Goal: Information Seeking & Learning: Check status

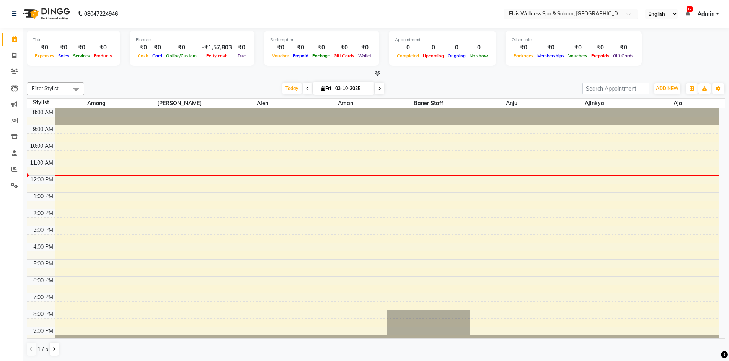
click at [612, 11] on input "text" at bounding box center [562, 15] width 111 height 8
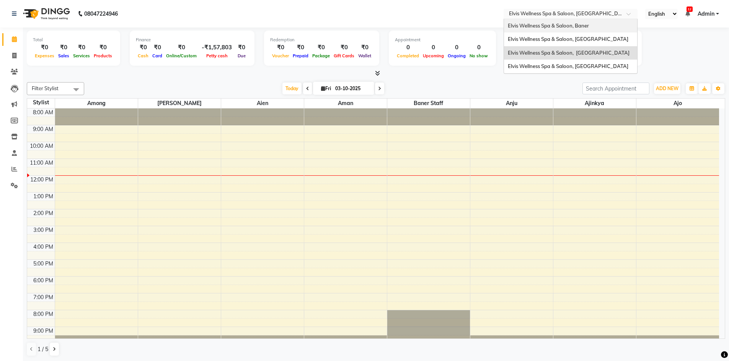
click at [585, 24] on span "Elvis Wellness Spa & Saloon, Baner" at bounding box center [547, 26] width 81 height 6
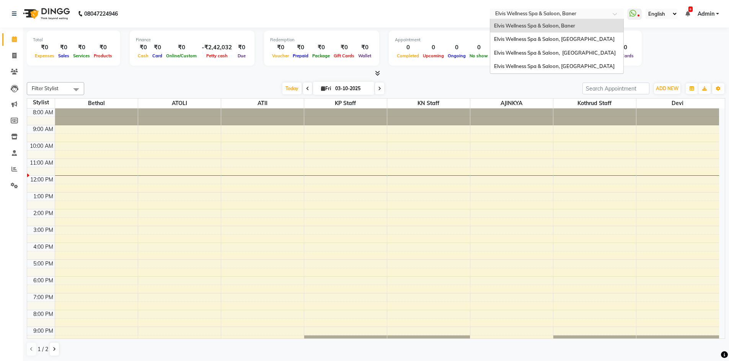
click at [599, 13] on input "text" at bounding box center [548, 15] width 111 height 8
click at [569, 69] on span "Elvis Wellness Spa & Saloon, [GEOGRAPHIC_DATA]" at bounding box center [554, 66] width 120 height 6
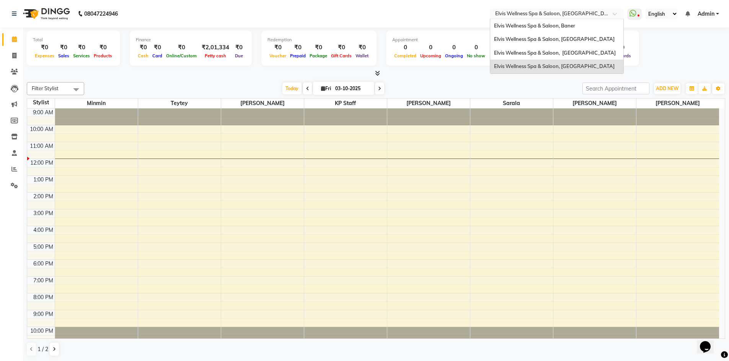
click at [603, 13] on input "text" at bounding box center [548, 15] width 111 height 8
click at [587, 57] on div "Elvis Wellness Spa & Saloon, [GEOGRAPHIC_DATA]" at bounding box center [556, 53] width 133 height 14
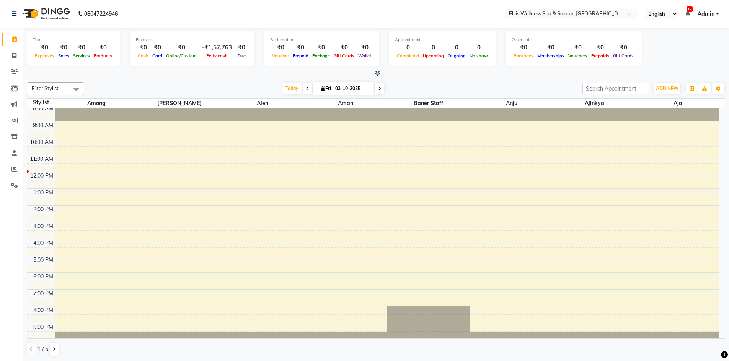
scroll to position [5, 0]
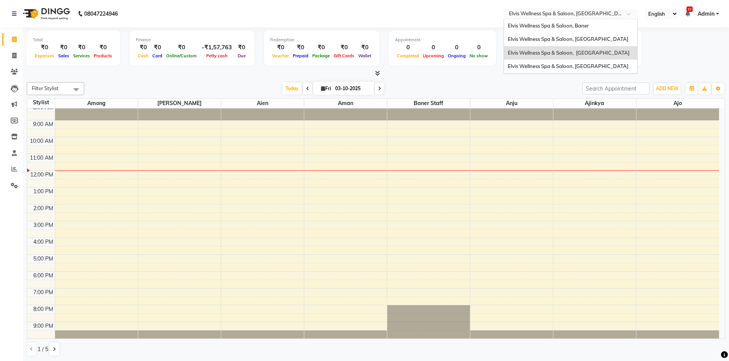
click at [608, 13] on input "text" at bounding box center [562, 15] width 111 height 8
click at [595, 38] on span "Elvis Wellness Spa & Saloon, [GEOGRAPHIC_DATA]" at bounding box center [567, 39] width 120 height 6
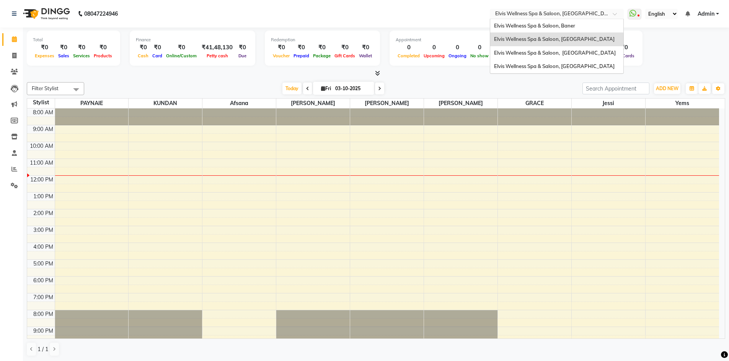
click at [609, 17] on div at bounding box center [556, 15] width 134 height 8
click at [573, 26] on span "Elvis Wellness Spa & Saloon, Baner" at bounding box center [534, 26] width 81 height 6
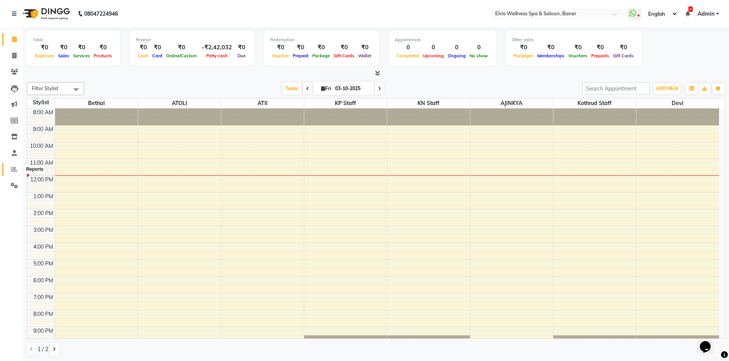
click at [13, 167] on icon at bounding box center [14, 169] width 6 height 6
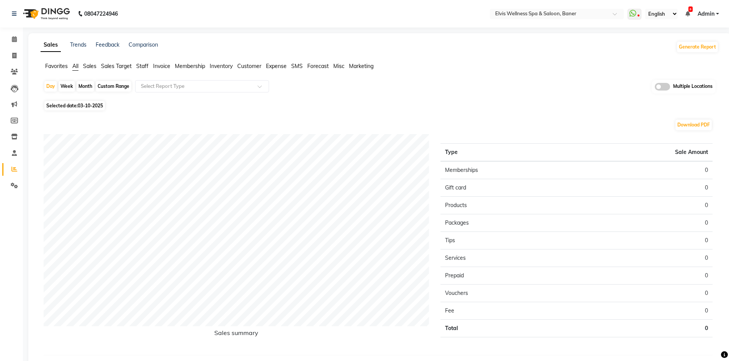
click at [89, 88] on div "Month" at bounding box center [85, 86] width 18 height 11
select select "10"
select select "2025"
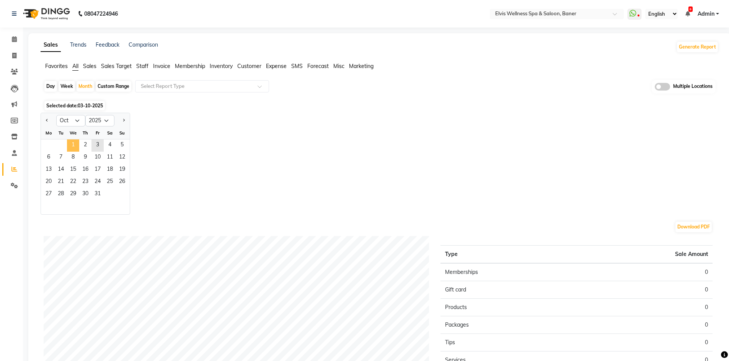
click at [73, 145] on span "1" at bounding box center [73, 146] width 12 height 12
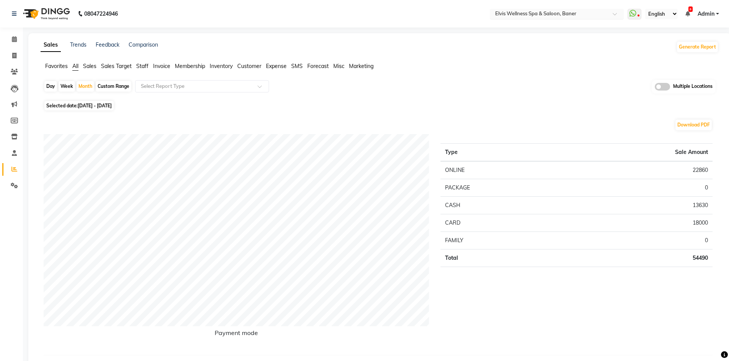
click at [565, 14] on input "text" at bounding box center [548, 15] width 111 height 8
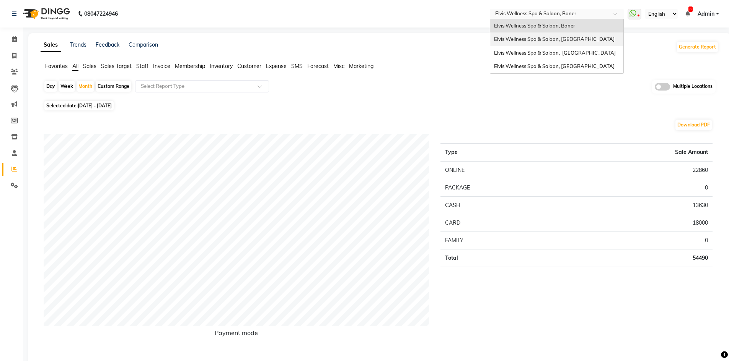
click at [562, 37] on span "Elvis Wellness Spa & Saloon, [GEOGRAPHIC_DATA]" at bounding box center [554, 39] width 120 height 6
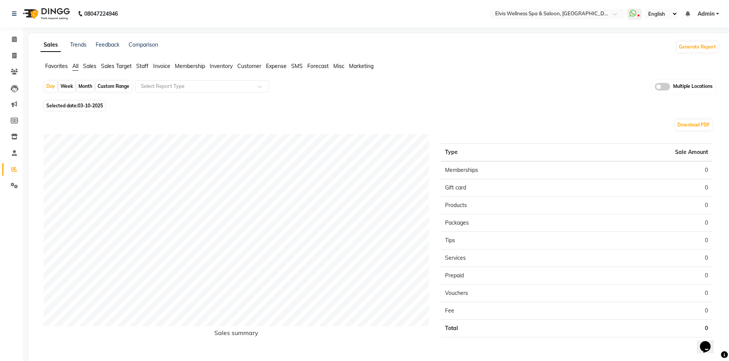
click at [87, 86] on div "Month" at bounding box center [85, 86] width 18 height 11
select select "10"
select select "2025"
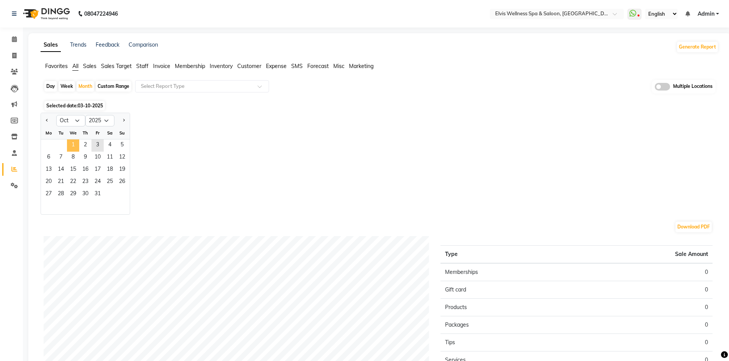
click at [70, 145] on span "1" at bounding box center [73, 146] width 12 height 12
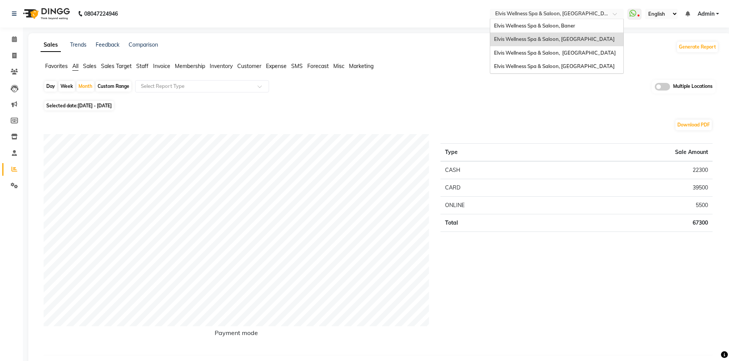
click at [587, 14] on input "text" at bounding box center [548, 15] width 111 height 8
click at [579, 52] on span "Elvis Wellness Spa & Saloon, [GEOGRAPHIC_DATA]" at bounding box center [555, 53] width 122 height 6
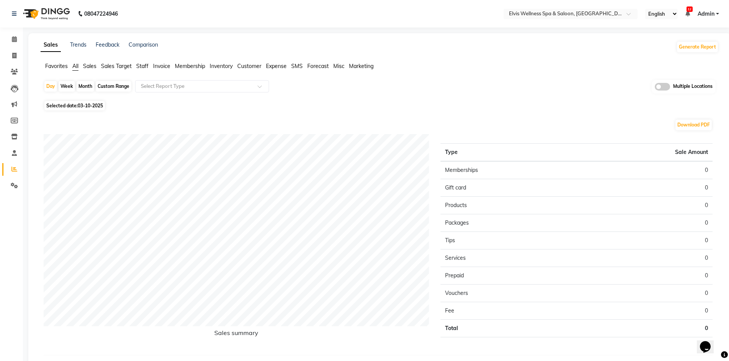
click at [89, 83] on div "Month" at bounding box center [85, 86] width 18 height 11
select select "10"
select select "2025"
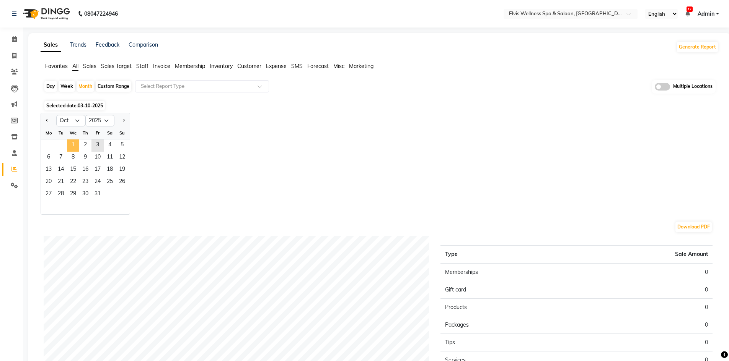
click at [73, 145] on span "1" at bounding box center [73, 146] width 12 height 12
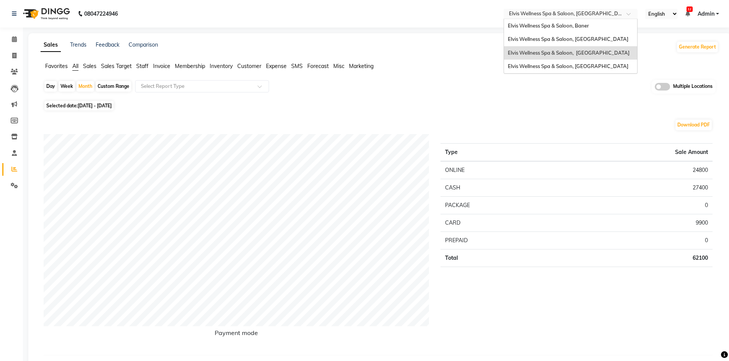
click at [613, 13] on input "text" at bounding box center [562, 15] width 111 height 8
click at [579, 69] on span "Elvis Wellness Spa & Saloon, [GEOGRAPHIC_DATA]" at bounding box center [567, 66] width 120 height 6
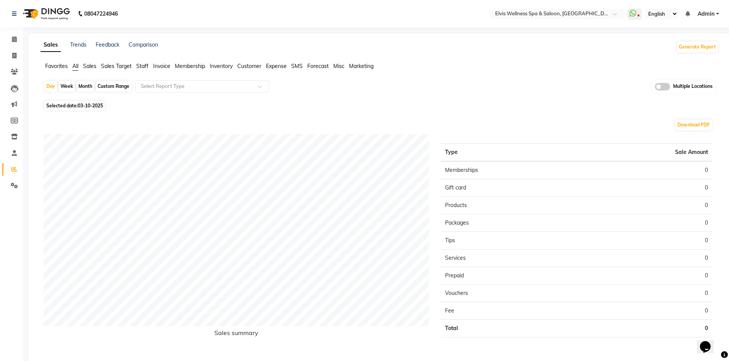
click at [86, 87] on div "Month" at bounding box center [85, 86] width 18 height 11
select select "10"
select select "2025"
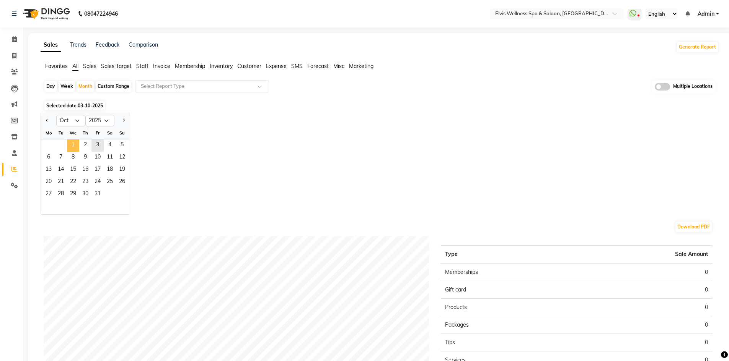
click at [74, 146] on span "1" at bounding box center [73, 146] width 12 height 12
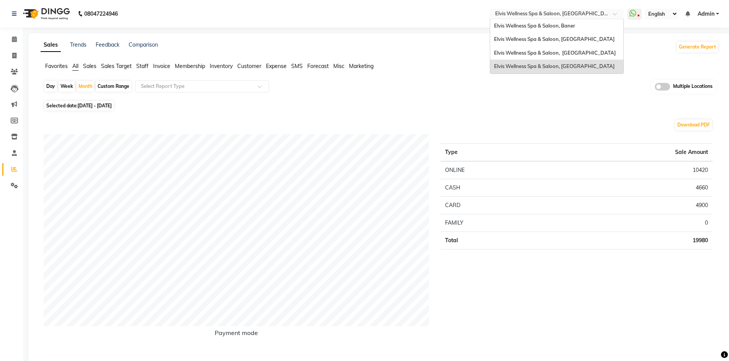
click at [601, 11] on input "text" at bounding box center [548, 15] width 111 height 8
click at [574, 50] on span "Elvis Wellness Spa & Saloon, [GEOGRAPHIC_DATA]" at bounding box center [555, 53] width 122 height 6
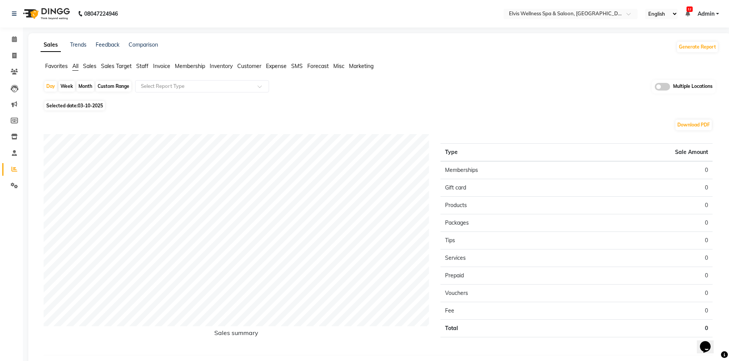
click at [86, 85] on div "Month" at bounding box center [85, 86] width 18 height 11
select select "10"
select select "2025"
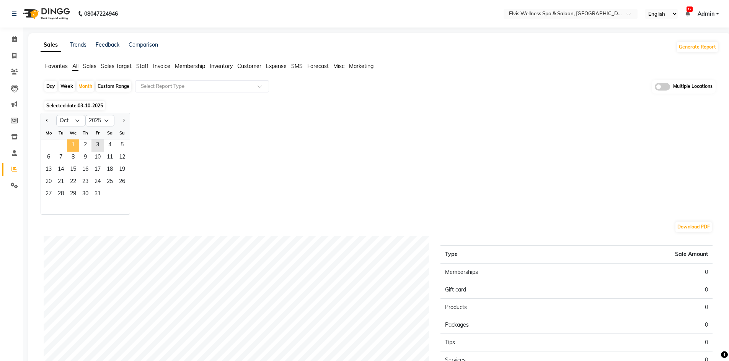
click at [73, 145] on span "1" at bounding box center [73, 146] width 12 height 12
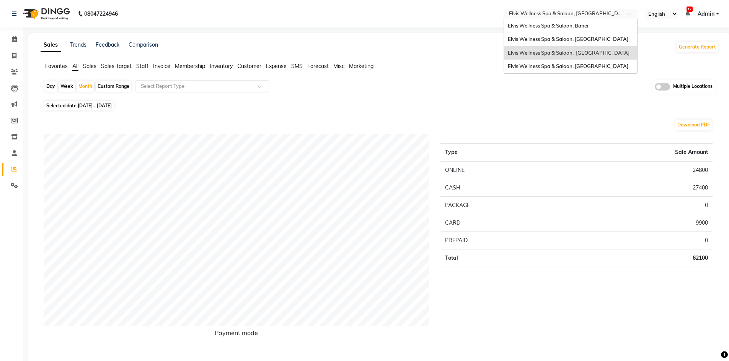
click at [603, 15] on input "text" at bounding box center [562, 15] width 111 height 8
click at [587, 39] on span "Elvis Wellness Spa & Saloon, [GEOGRAPHIC_DATA]" at bounding box center [567, 39] width 120 height 6
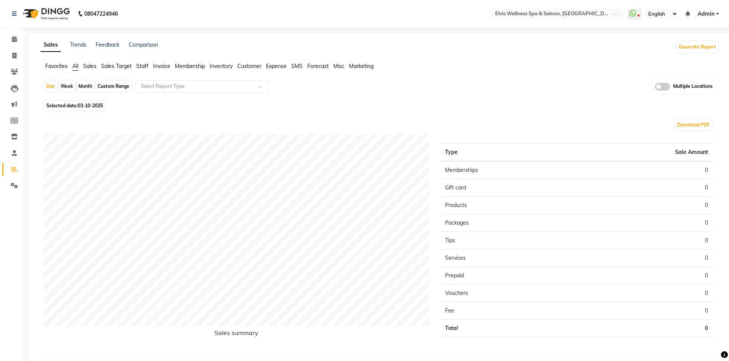
click at [88, 88] on div "Month" at bounding box center [85, 86] width 18 height 11
select select "10"
select select "2025"
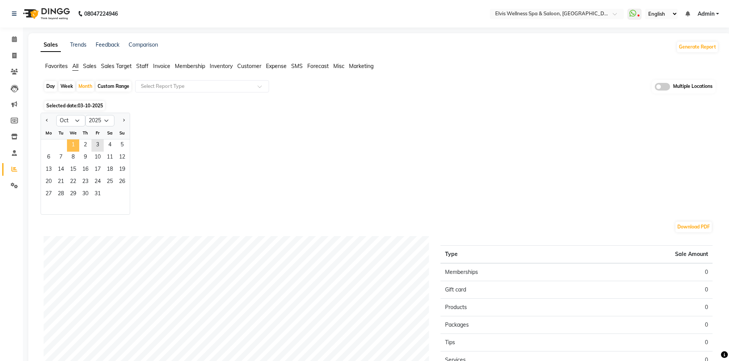
click at [74, 145] on span "1" at bounding box center [73, 146] width 12 height 12
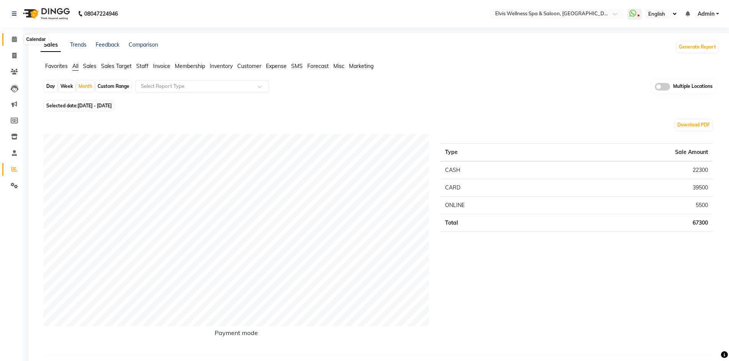
click at [12, 41] on icon at bounding box center [14, 39] width 5 height 6
